Goal: Book appointment/travel/reservation

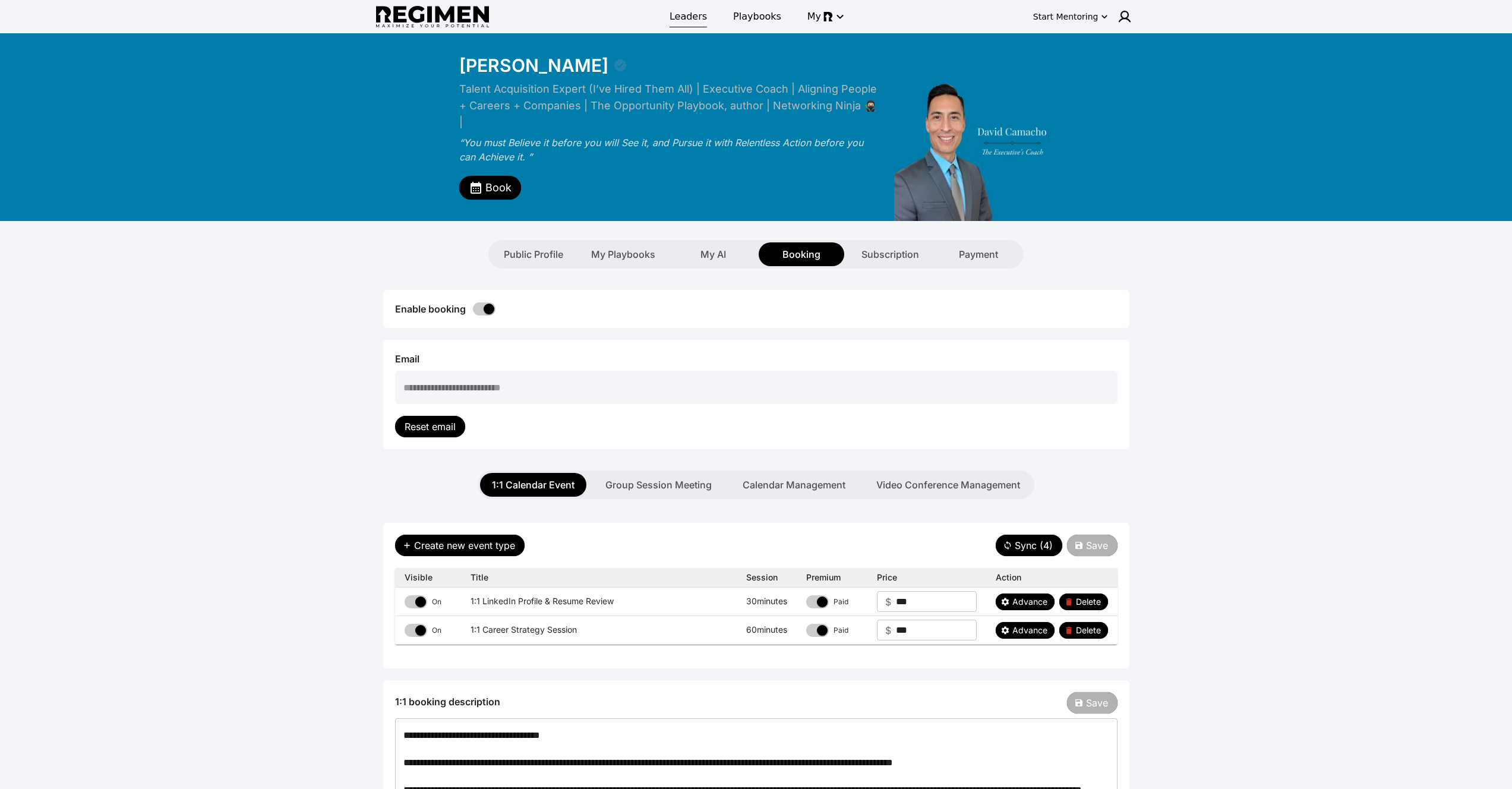
click at [696, 19] on span "Leaders" at bounding box center [687, 16] width 37 height 15
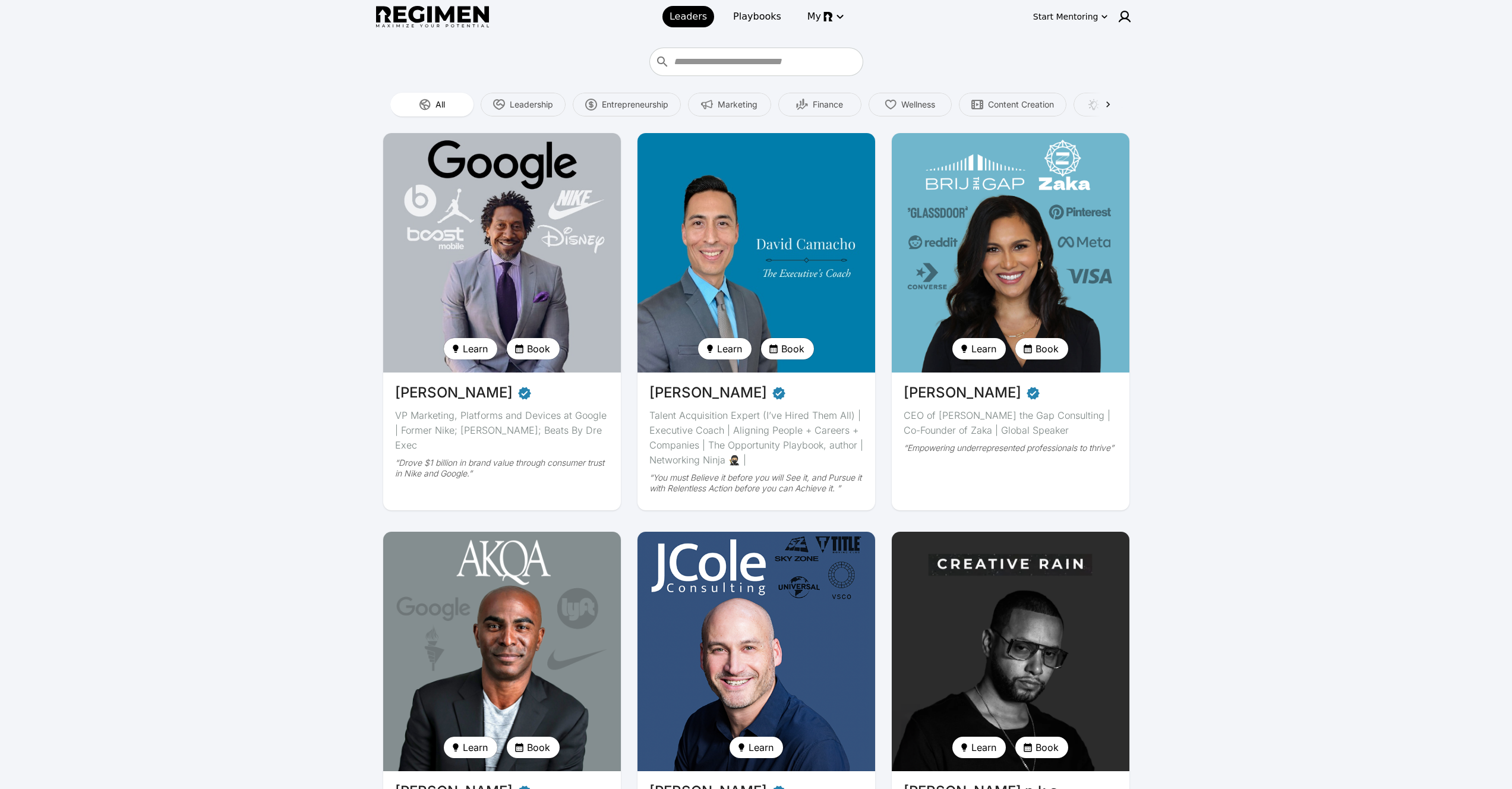
click at [558, 613] on img at bounding box center [502, 651] width 245 height 246
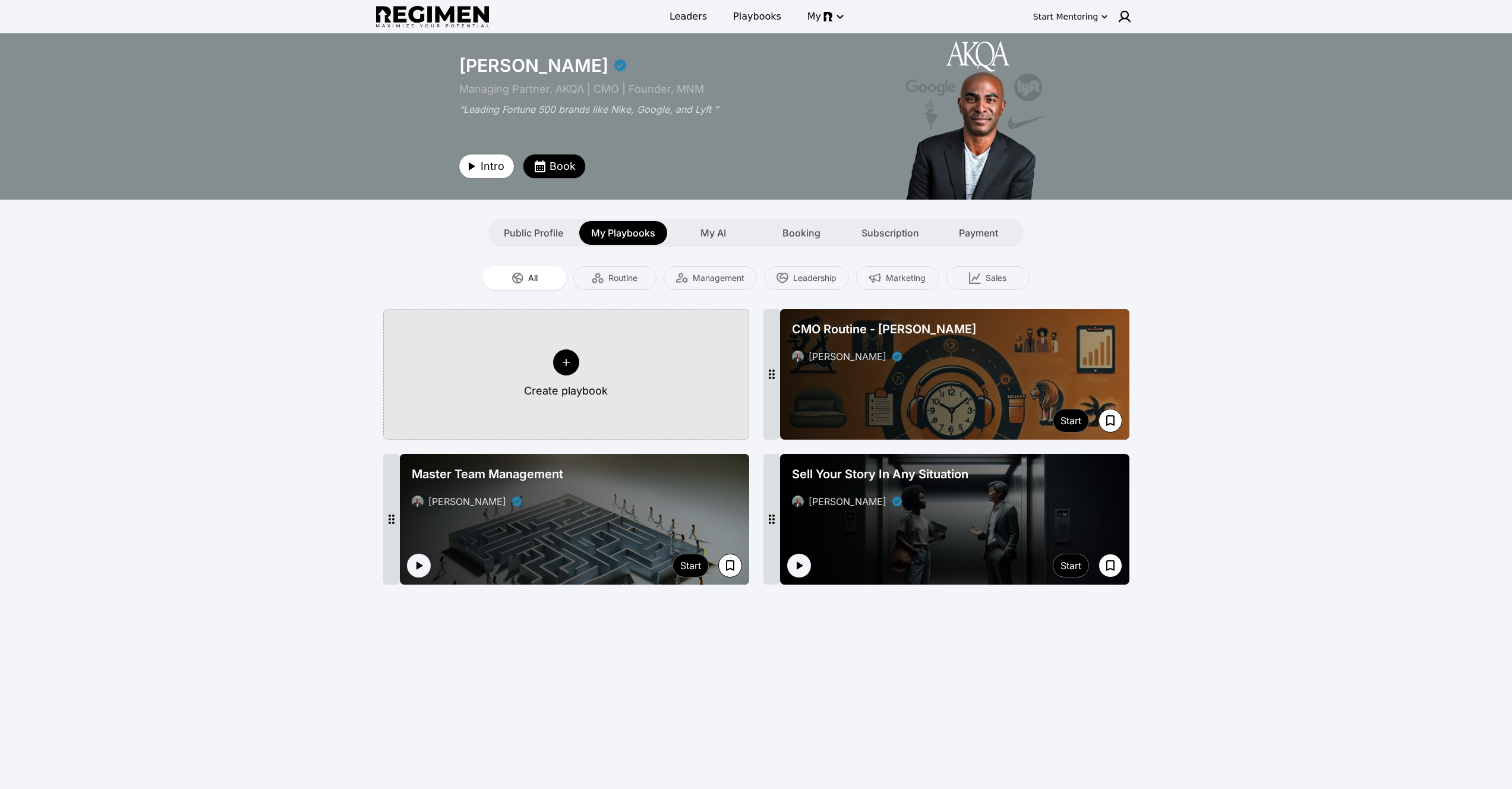
click at [552, 152] on div "Intro Book" at bounding box center [670, 149] width 421 height 57
click at [552, 159] on span "Book" at bounding box center [562, 166] width 26 height 16
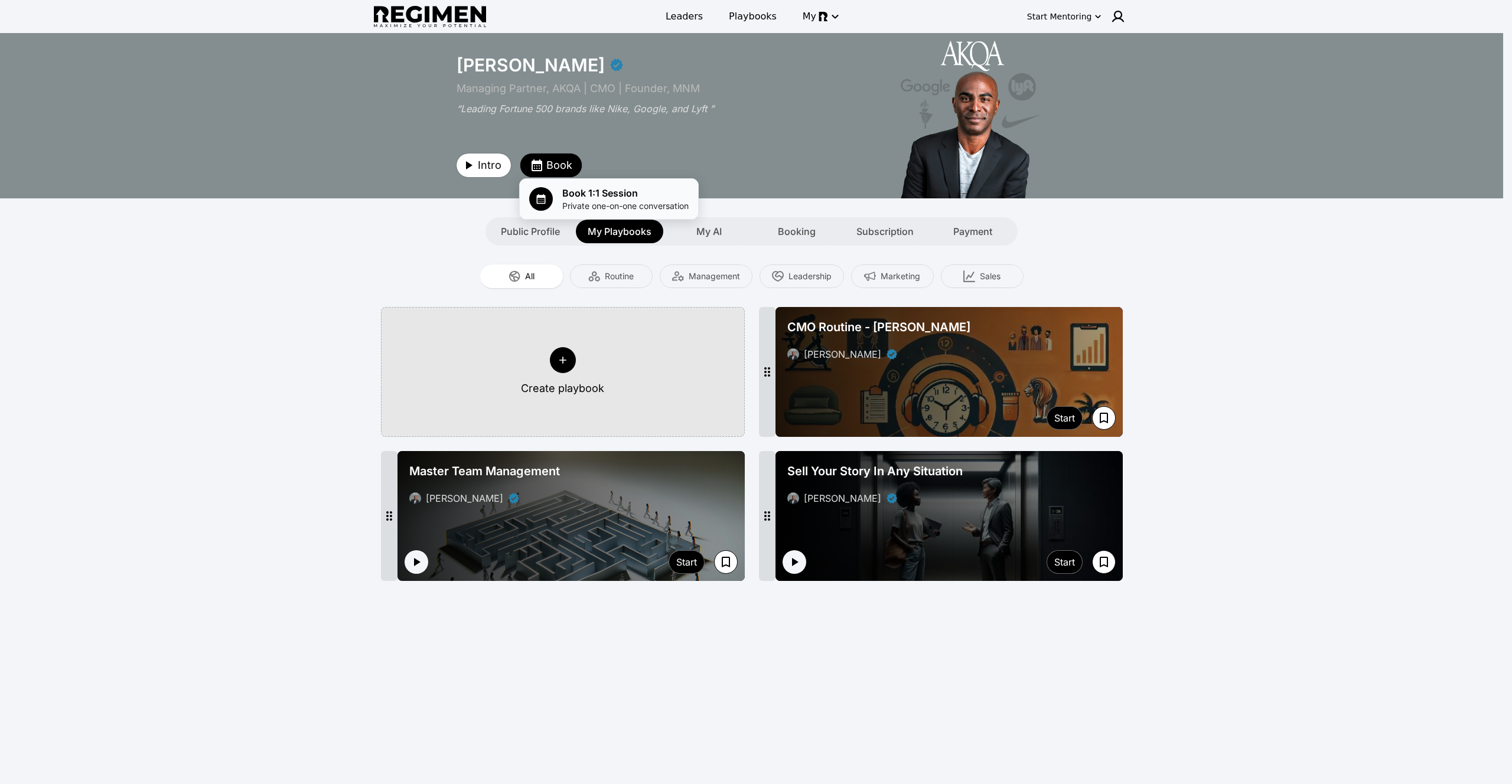
click at [582, 198] on span "Book 1:1 Session" at bounding box center [626, 193] width 126 height 14
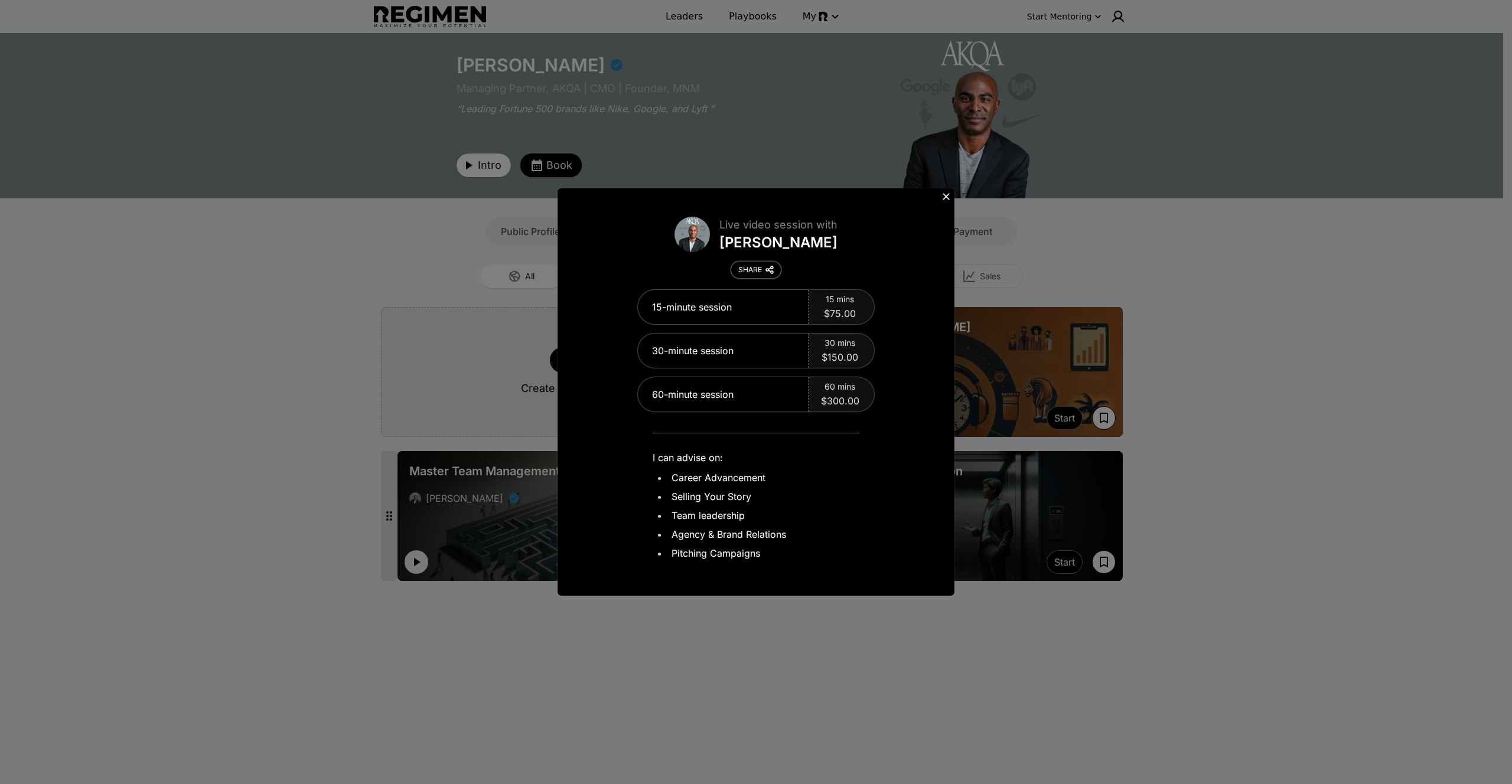
click at [760, 272] on div "SHARE" at bounding box center [750, 270] width 23 height 9
click at [949, 198] on icon at bounding box center [945, 196] width 12 height 12
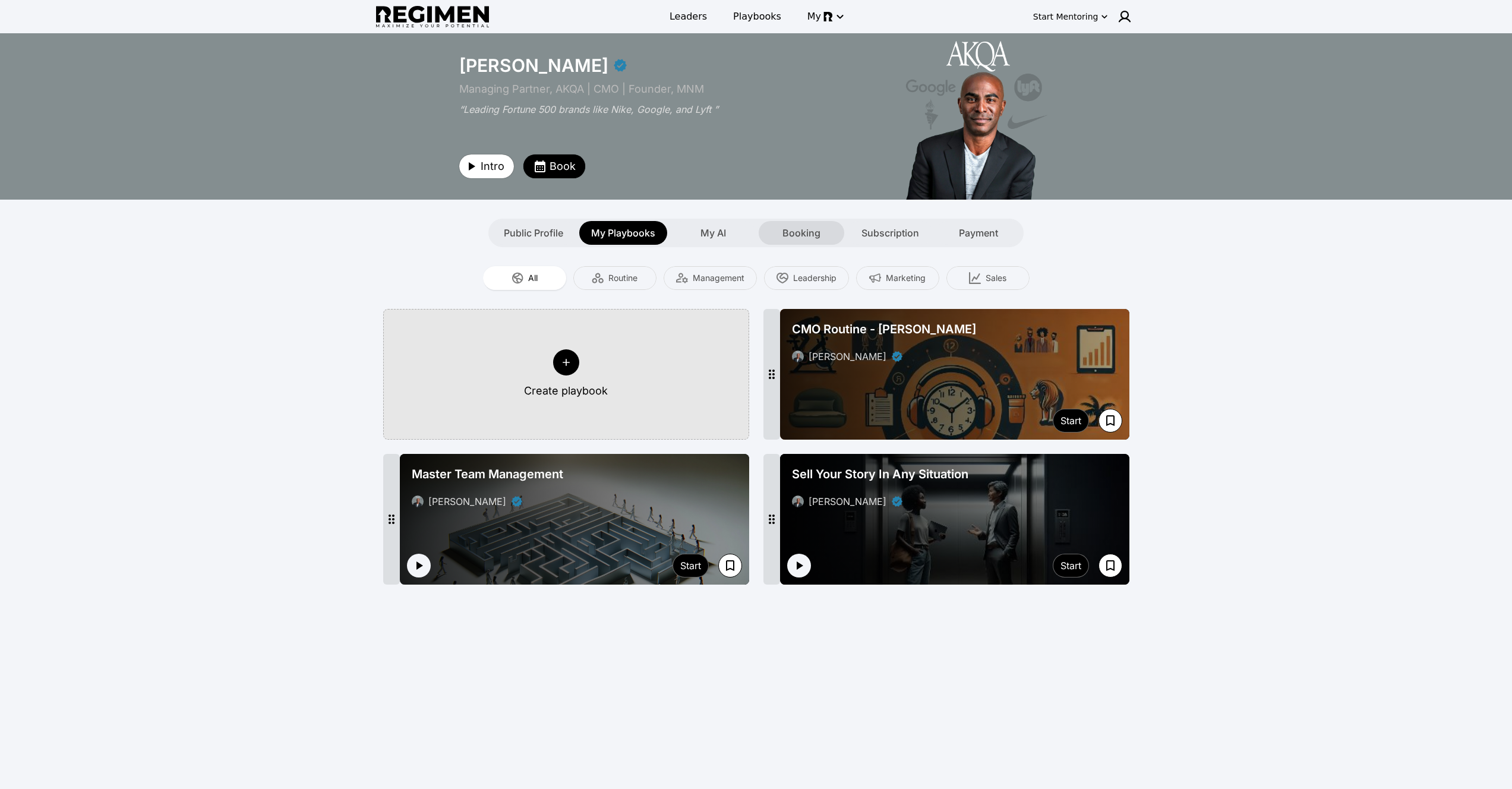
click at [793, 231] on span "Booking" at bounding box center [802, 233] width 38 height 15
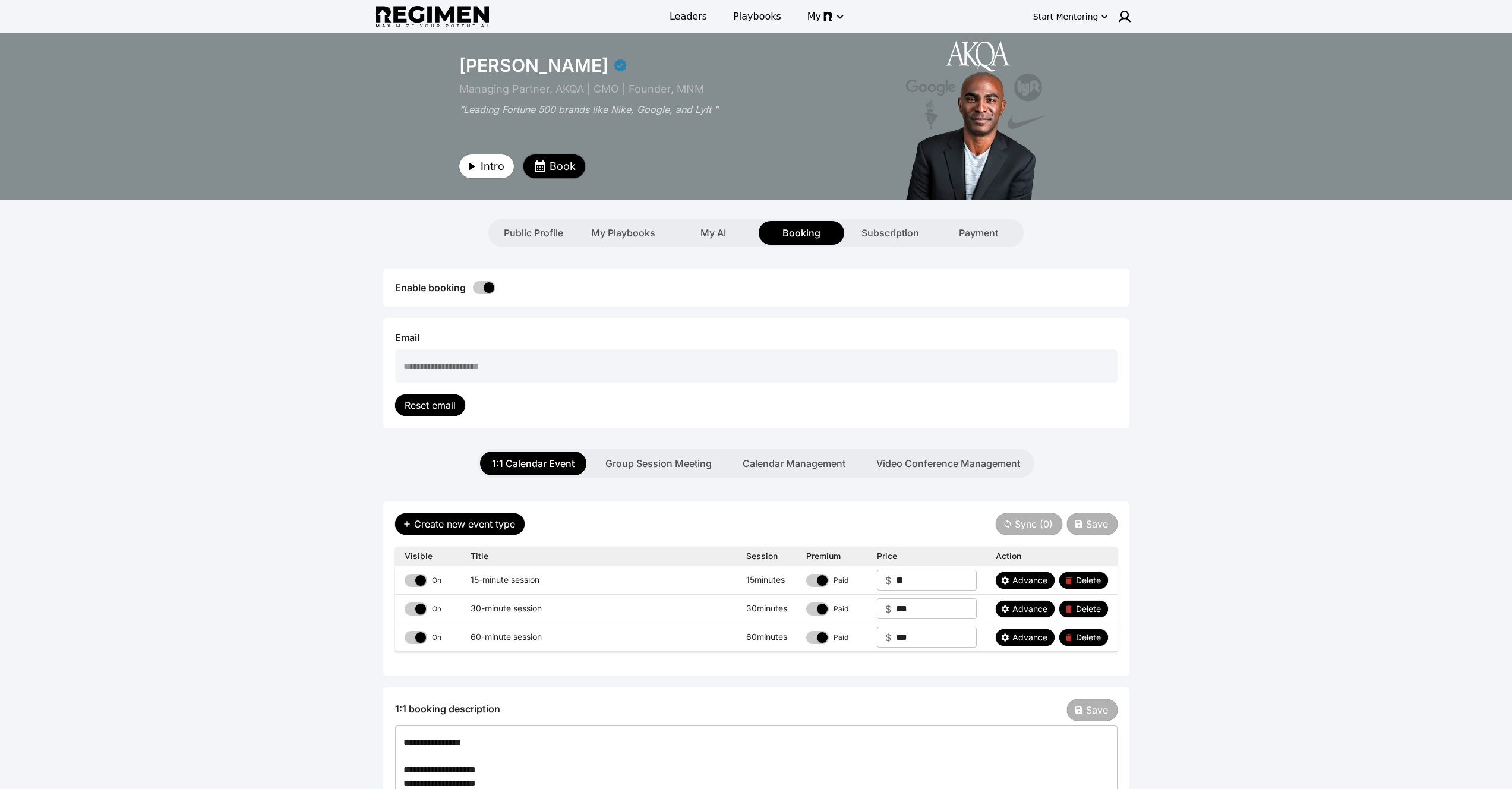
click at [542, 163] on icon "button" at bounding box center [540, 166] width 11 height 12
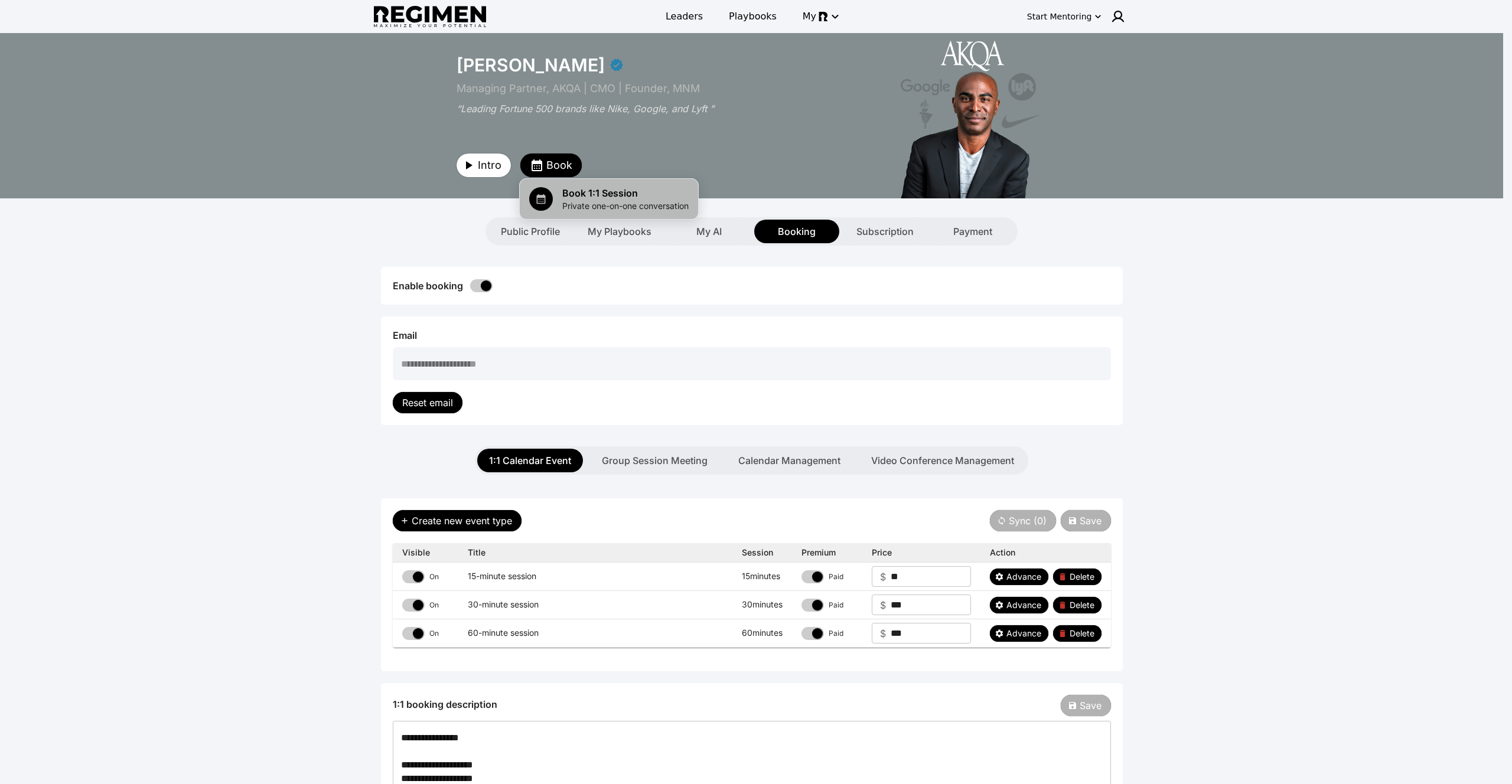
click at [565, 190] on span "Book 1:1 Session" at bounding box center [626, 193] width 126 height 14
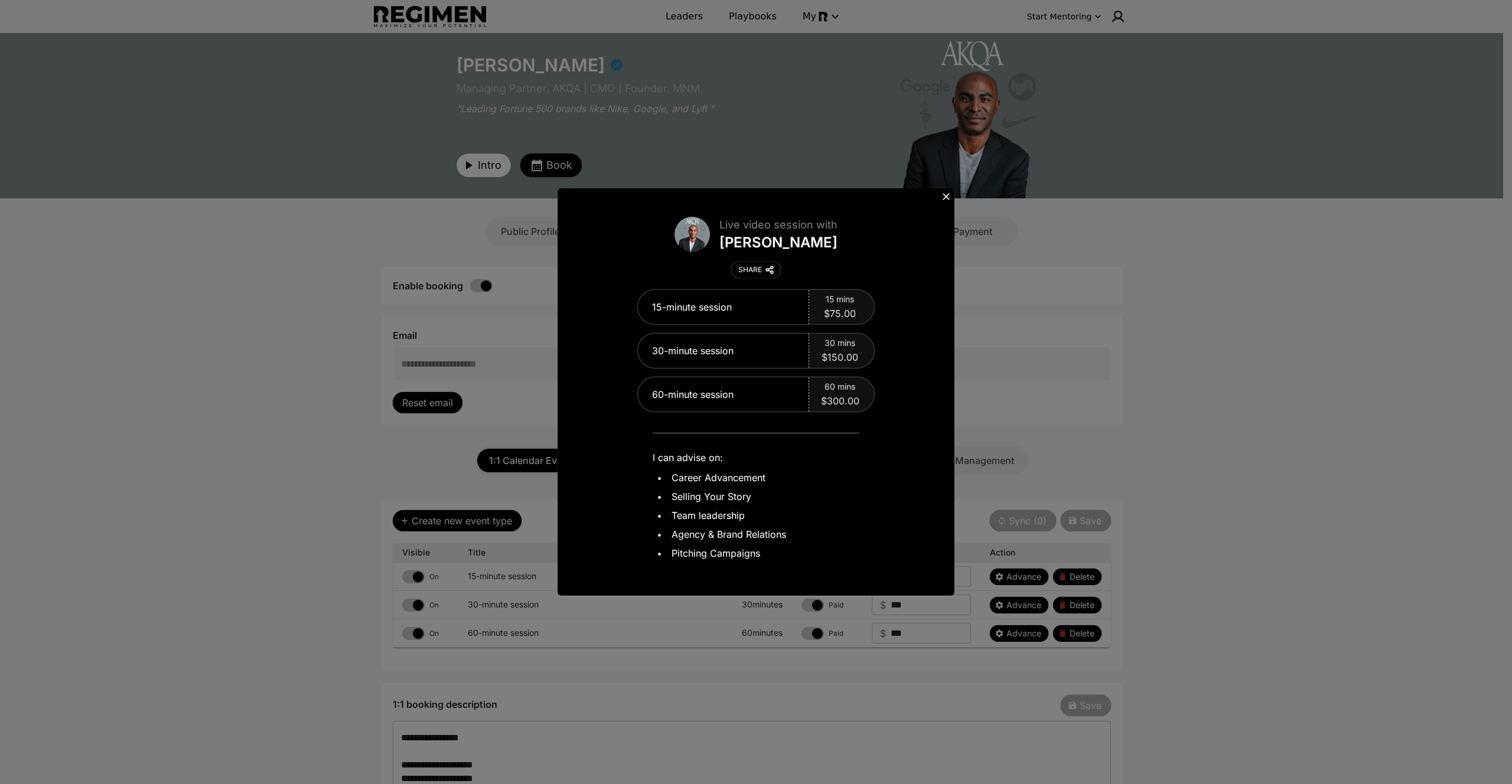
click at [943, 197] on icon at bounding box center [945, 196] width 12 height 12
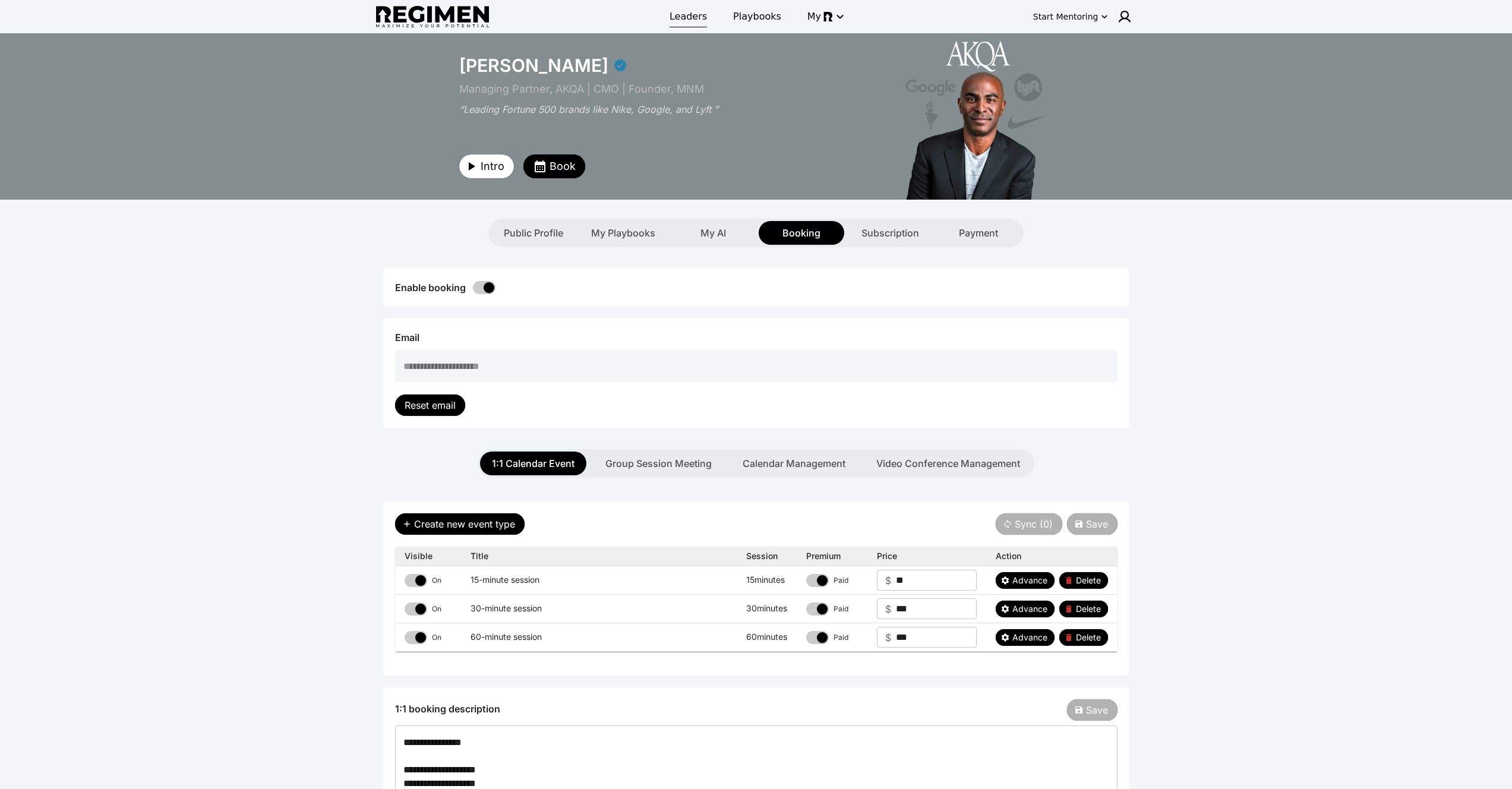
click at [687, 15] on span "Leaders" at bounding box center [687, 16] width 37 height 15
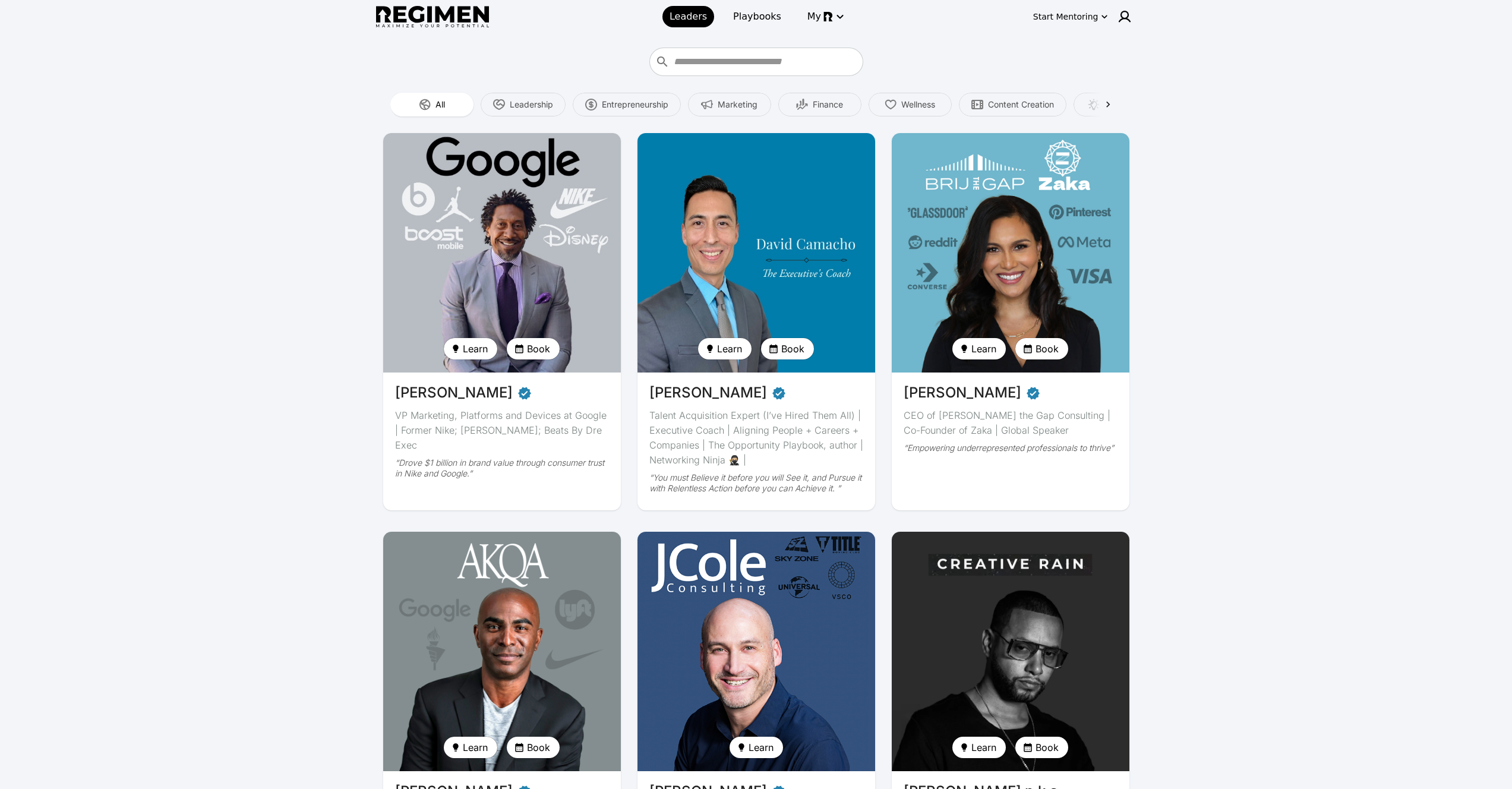
click at [554, 240] on img at bounding box center [502, 252] width 245 height 246
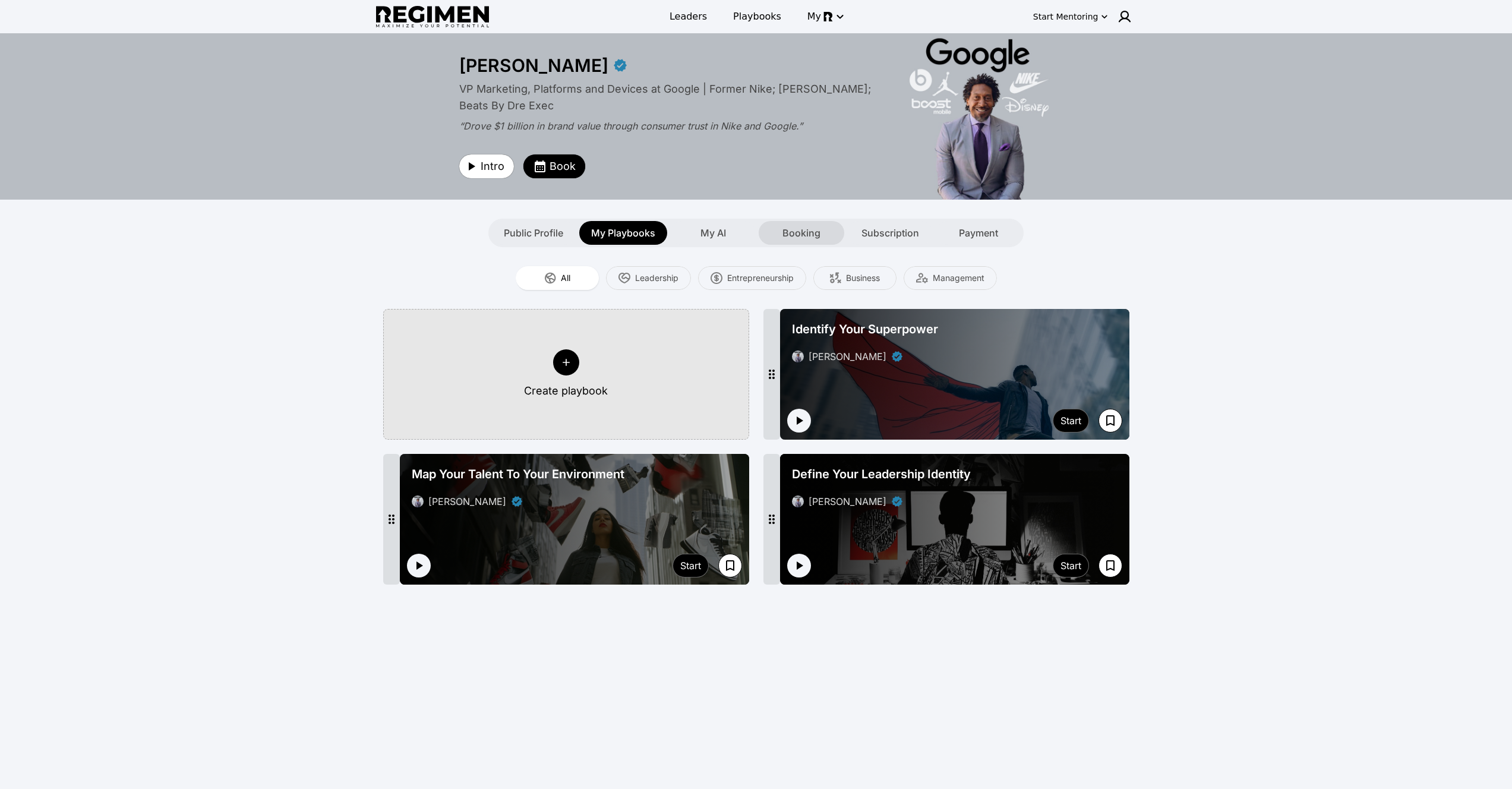
click at [822, 233] on div "Booking" at bounding box center [801, 232] width 85 height 24
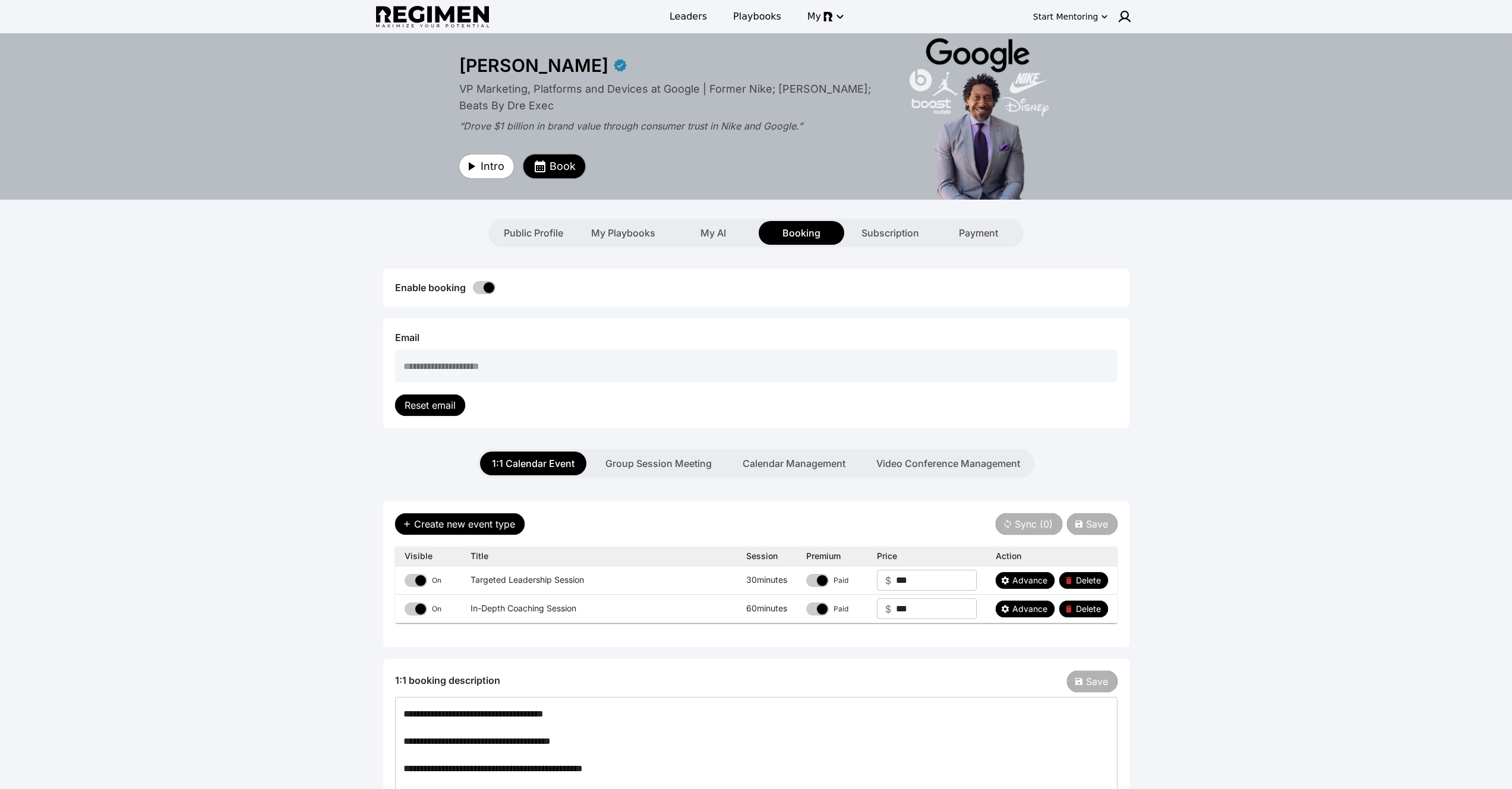
click at [560, 166] on span "Book" at bounding box center [562, 166] width 26 height 16
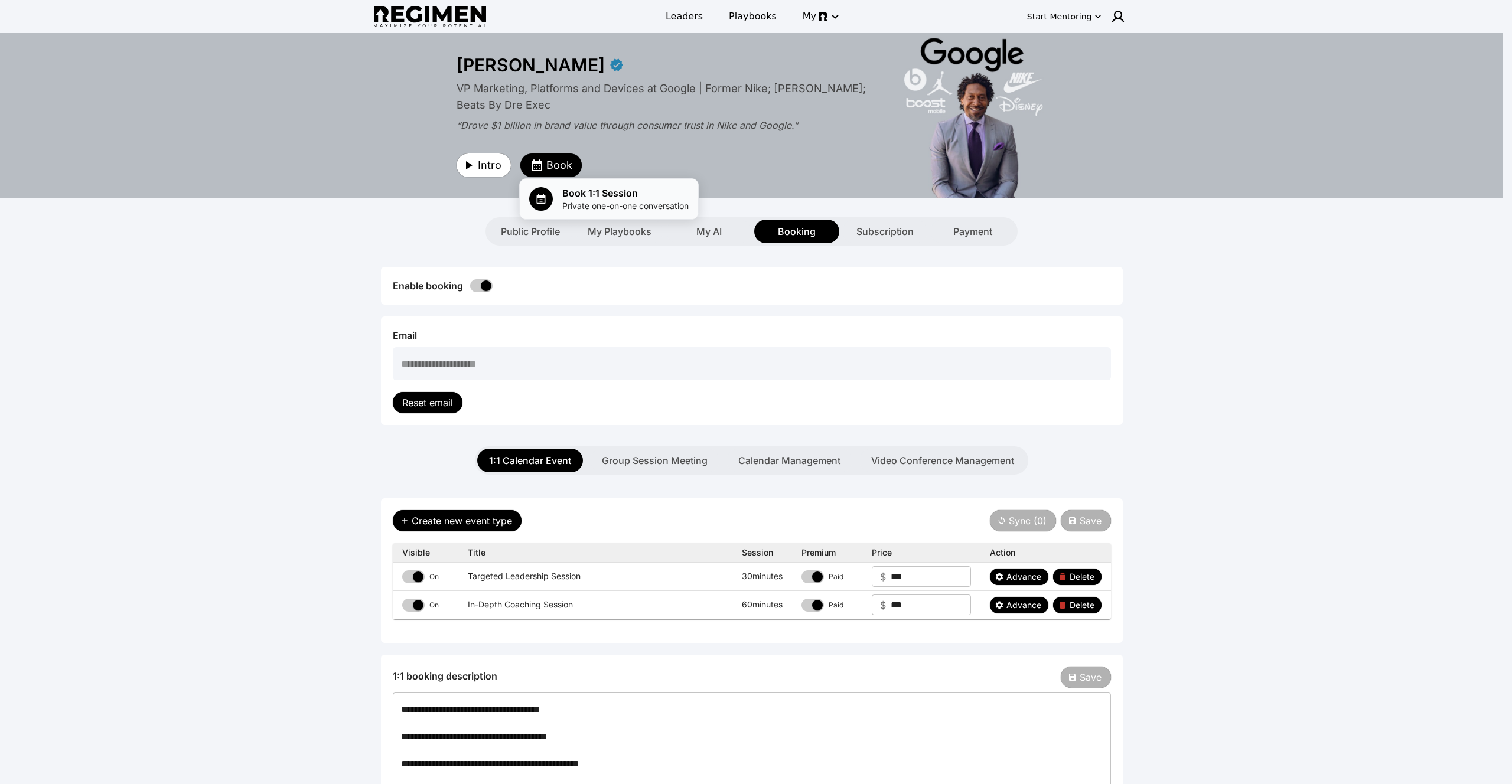
click at [574, 191] on span "Book 1:1 Session" at bounding box center [626, 193] width 126 height 14
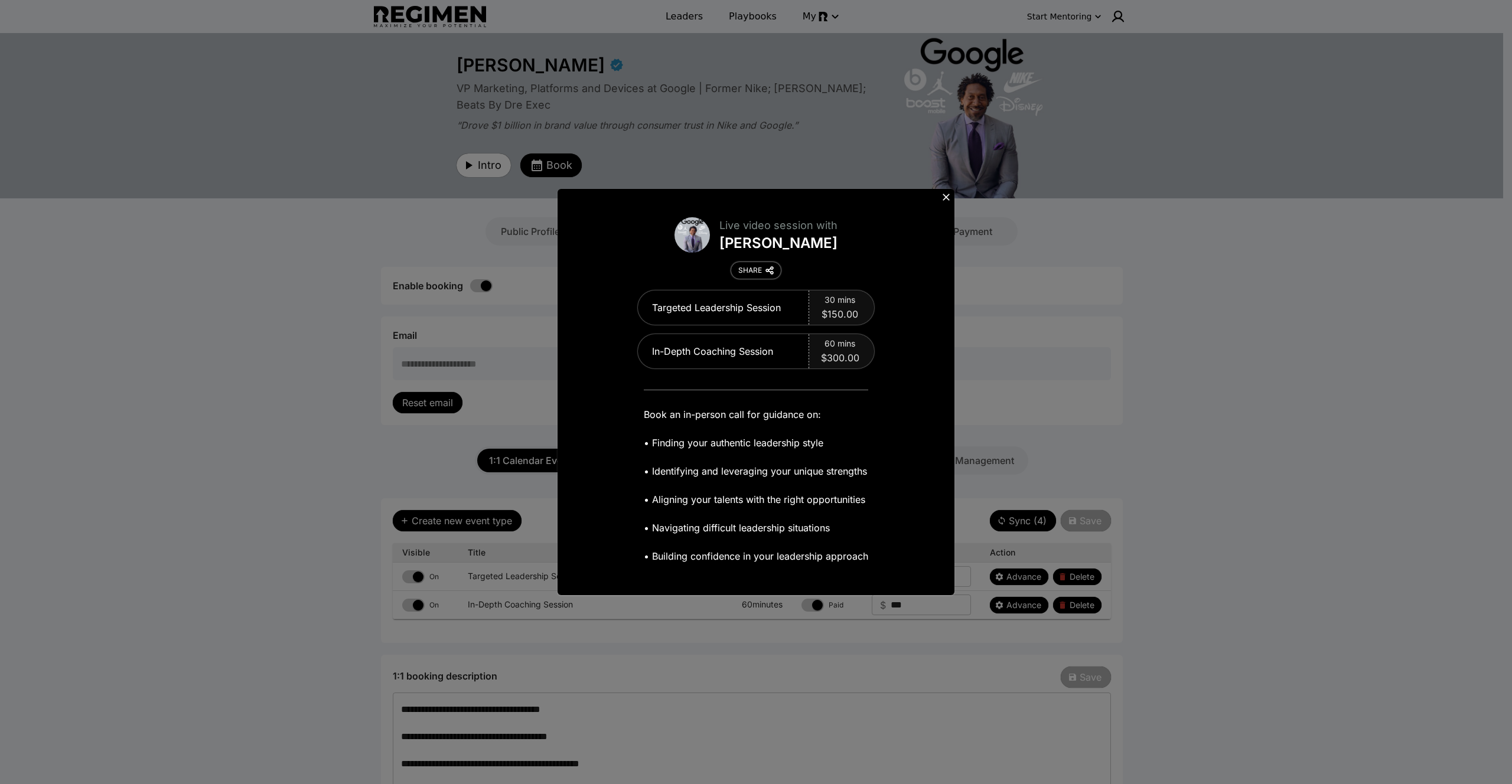
click at [752, 277] on button "SHARE" at bounding box center [756, 270] width 50 height 16
